Goal: Task Accomplishment & Management: Manage account settings

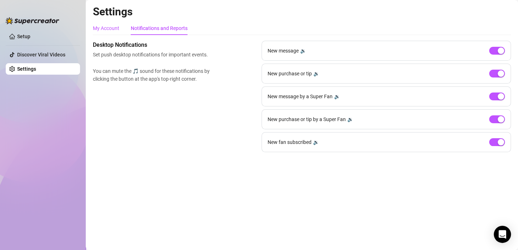
click at [97, 31] on div "My Account" at bounding box center [106, 28] width 26 height 8
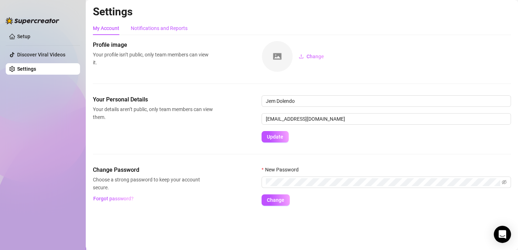
click at [147, 29] on div "Notifications and Reports" at bounding box center [159, 28] width 57 height 8
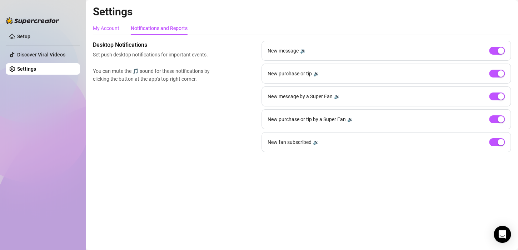
click at [113, 32] on div "My Account" at bounding box center [106, 28] width 26 height 8
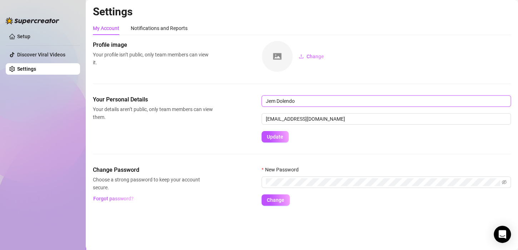
drag, startPoint x: 296, startPoint y: 102, endPoint x: 276, endPoint y: 102, distance: 19.6
click at [276, 102] on input "Jem Dolendo" at bounding box center [386, 100] width 249 height 11
click at [300, 104] on input "Jem Dolendo" at bounding box center [386, 100] width 249 height 11
type input "Jem"
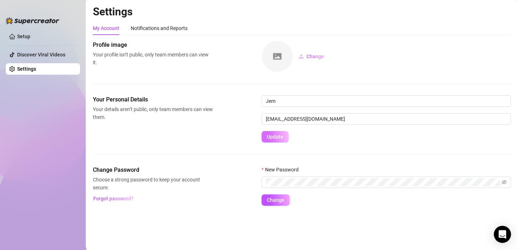
click at [272, 140] on button "Update" at bounding box center [275, 136] width 27 height 11
click at [23, 36] on link "Setup" at bounding box center [23, 37] width 13 height 6
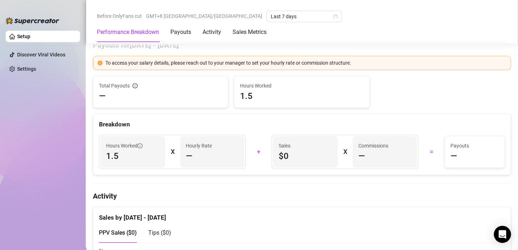
scroll to position [208, 0]
